Goal: Task Accomplishment & Management: Manage account settings

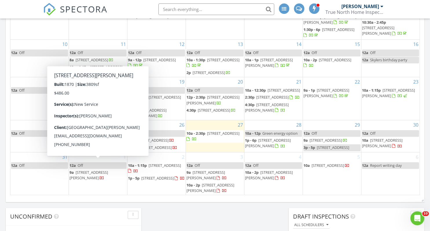
click at [97, 149] on span "36 Shaker Hill Rd, Enfield 03748" at bounding box center [90, 143] width 41 height 11
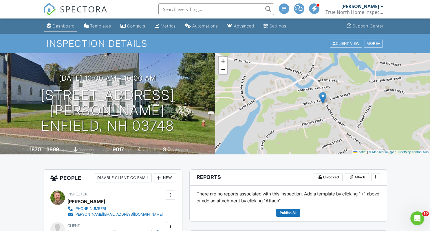
click at [61, 24] on div "Dashboard" at bounding box center [64, 25] width 22 height 5
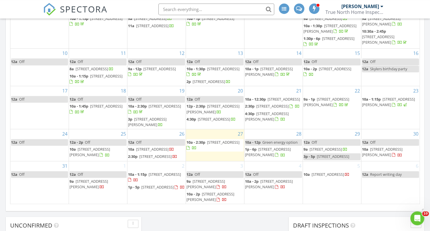
scroll to position [336, 0]
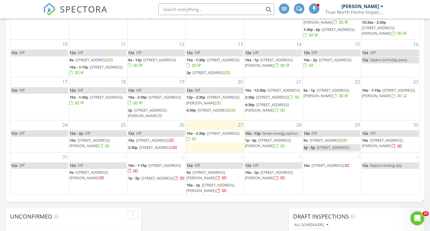
click at [207, 131] on span "75 Summer St, Bristol 03222" at bounding box center [223, 133] width 32 height 5
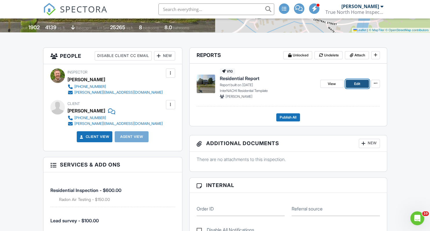
click at [356, 83] on span "Edit" at bounding box center [357, 84] width 6 height 6
